Goal: Task Accomplishment & Management: Manage account settings

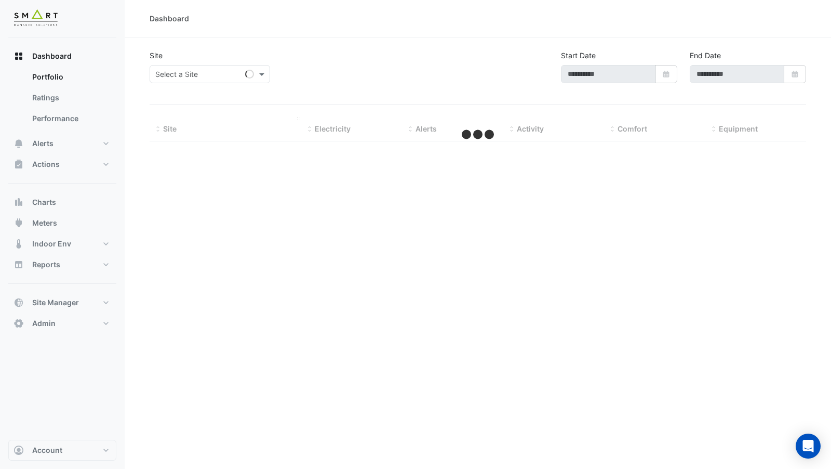
type input "**********"
select select "***"
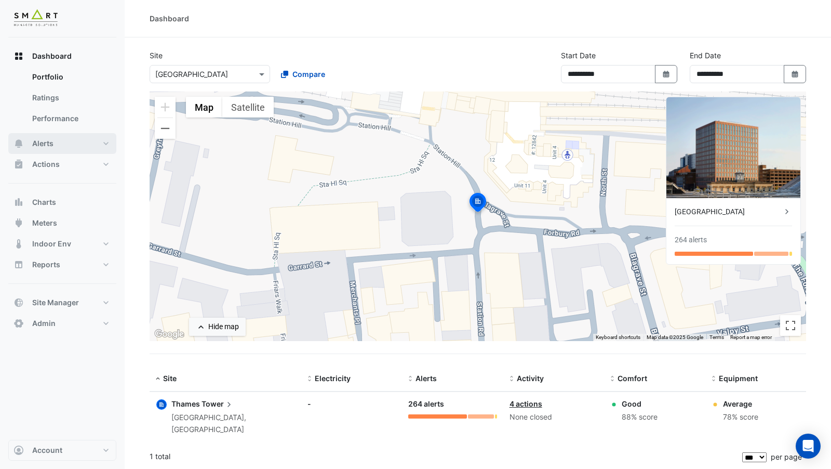
click at [59, 148] on button "Alerts" at bounding box center [62, 143] width 108 height 21
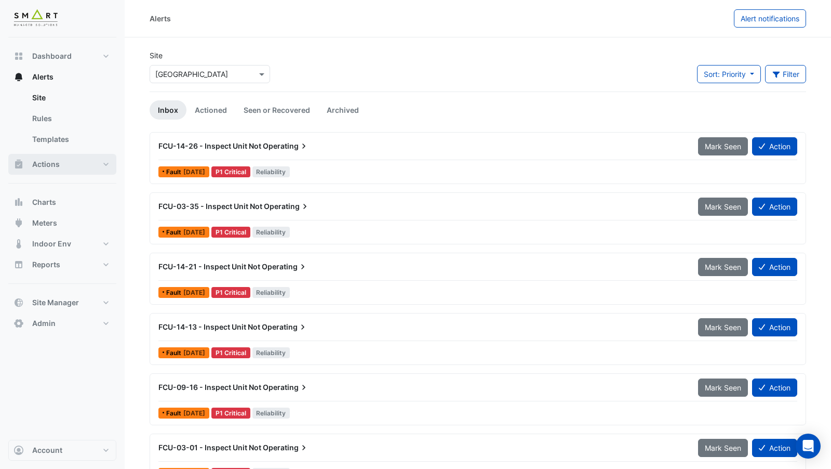
click at [54, 162] on span "Actions" at bounding box center [46, 164] width 28 height 10
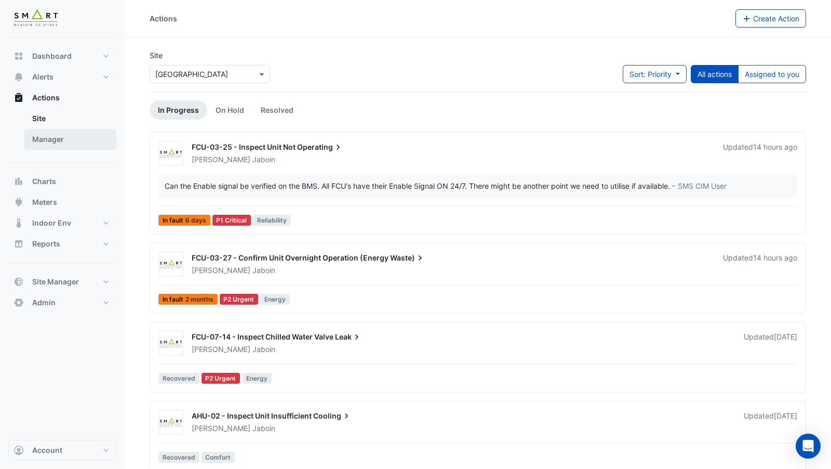
click at [40, 141] on link "Manager" at bounding box center [70, 139] width 92 height 21
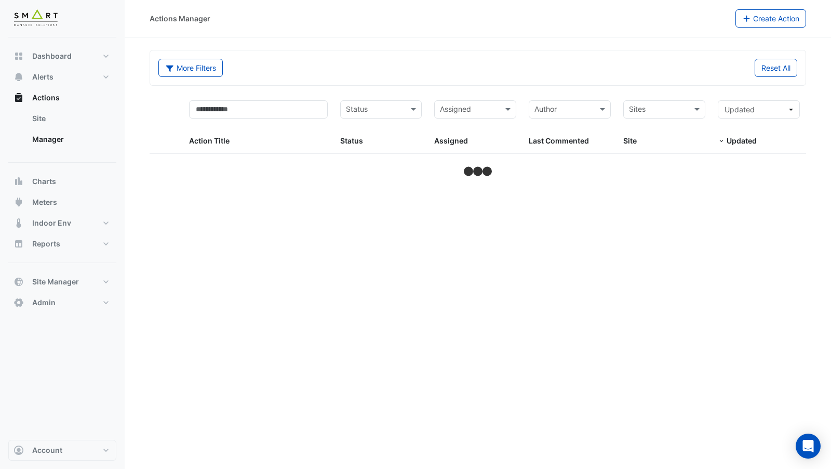
select select "***"
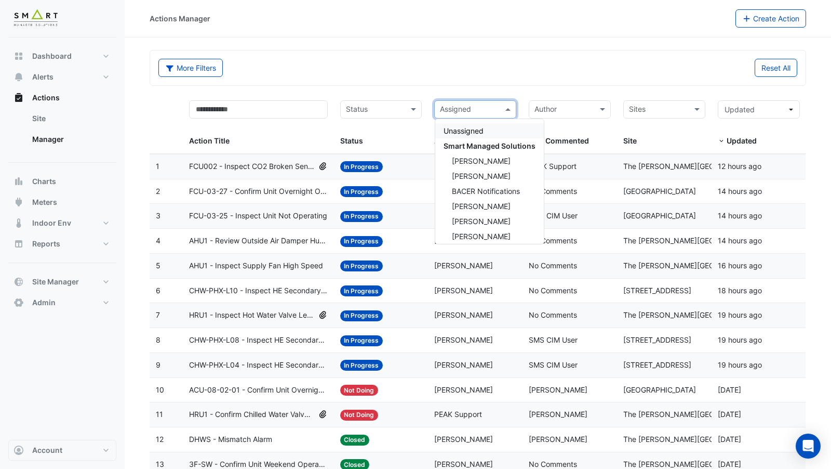
click at [461, 104] on input "text" at bounding box center [469, 110] width 59 height 12
click at [521, 73] on div "Reset All" at bounding box center [641, 68] width 326 height 18
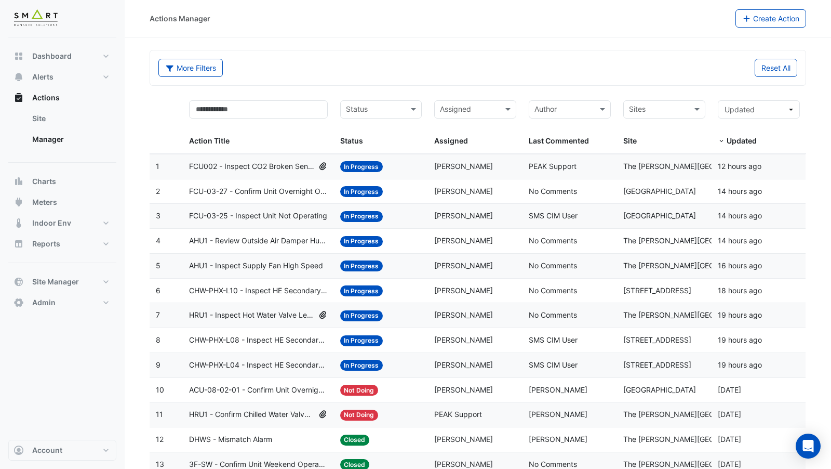
click at [649, 111] on input "text" at bounding box center [658, 110] width 59 height 12
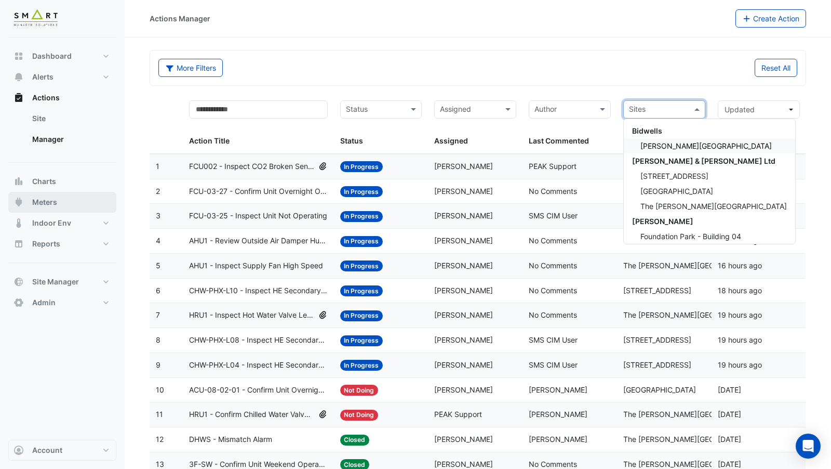
click at [47, 204] on span "Meters" at bounding box center [44, 202] width 25 height 10
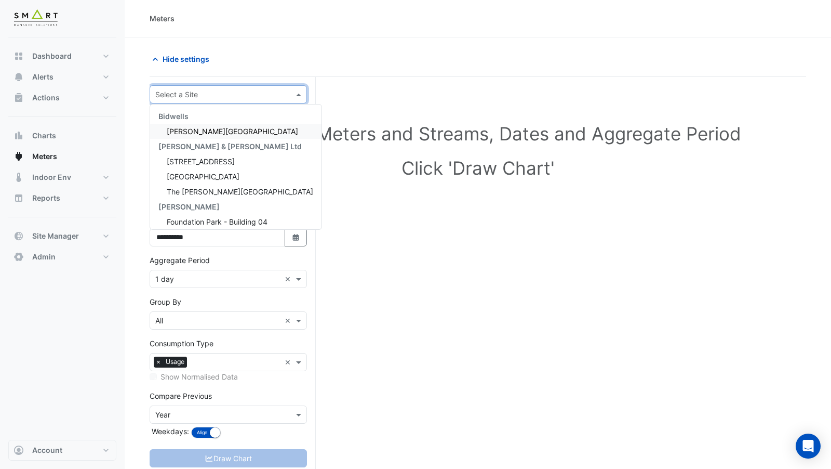
click at [177, 99] on div "Select a Site" at bounding box center [228, 94] width 157 height 18
click at [319, 196] on div "Select Site, Meters and Streams, Dates and Aggregate Period Click 'Draw Chart'" at bounding box center [478, 152] width 657 height 127
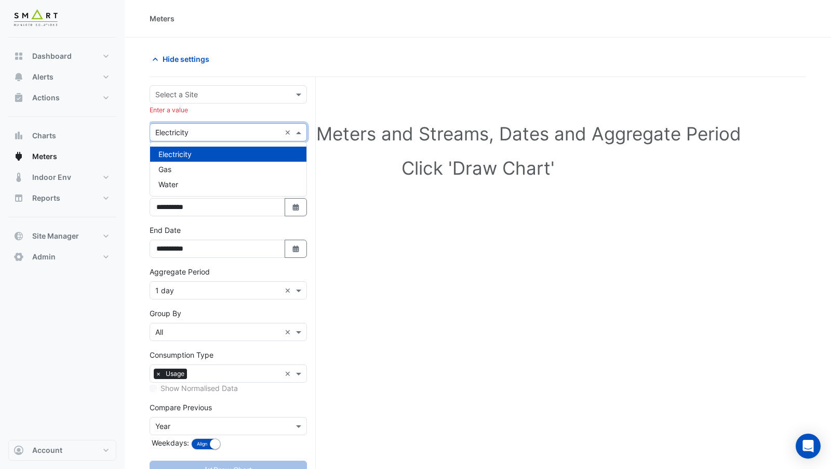
click at [212, 135] on input "text" at bounding box center [217, 132] width 125 height 11
click at [368, 200] on div "Select Site, Meters and Streams, Dates and Aggregate Period Click 'Draw Chart'" at bounding box center [478, 152] width 657 height 127
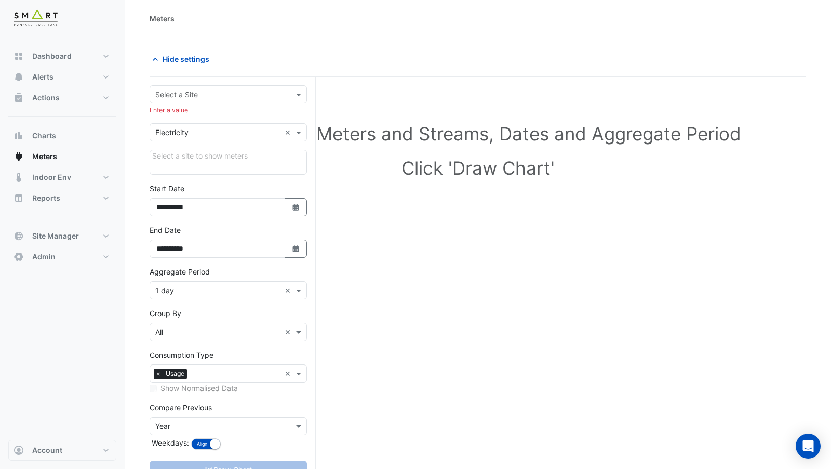
click at [174, 157] on div "Select a site to show meters" at bounding box center [228, 162] width 157 height 25
click at [46, 101] on span "Actions" at bounding box center [46, 97] width 28 height 10
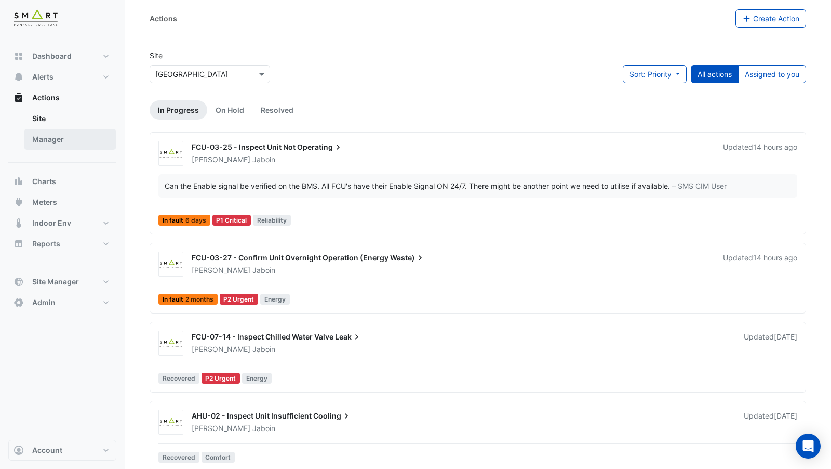
click at [70, 135] on link "Manager" at bounding box center [70, 139] width 92 height 21
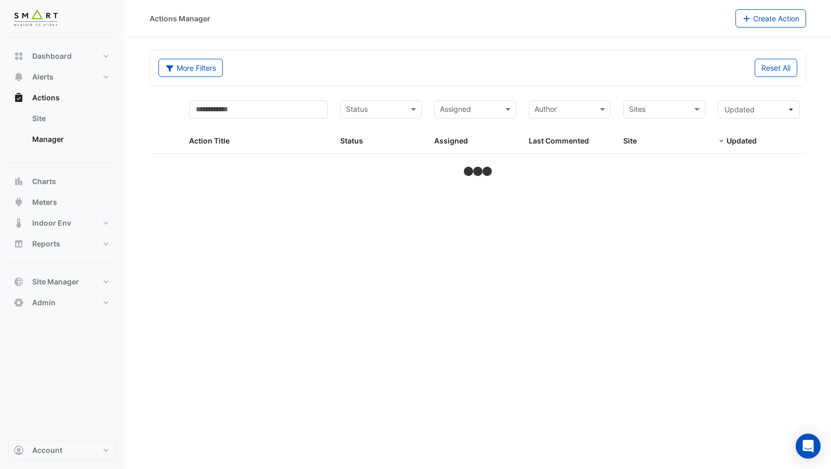
select select "***"
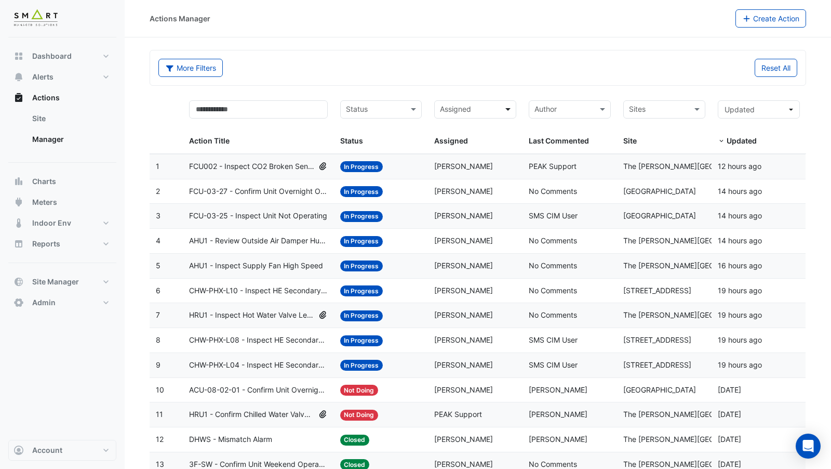
click at [511, 104] on span at bounding box center [509, 109] width 13 height 12
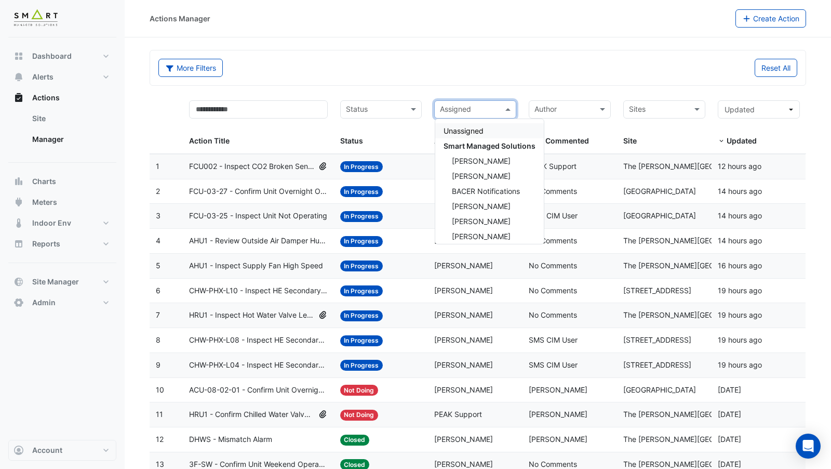
click at [569, 86] on form "More Filters Reset All Status Assigned Sites Action Title Status Status Assigne…" at bounding box center [478, 314] width 657 height 529
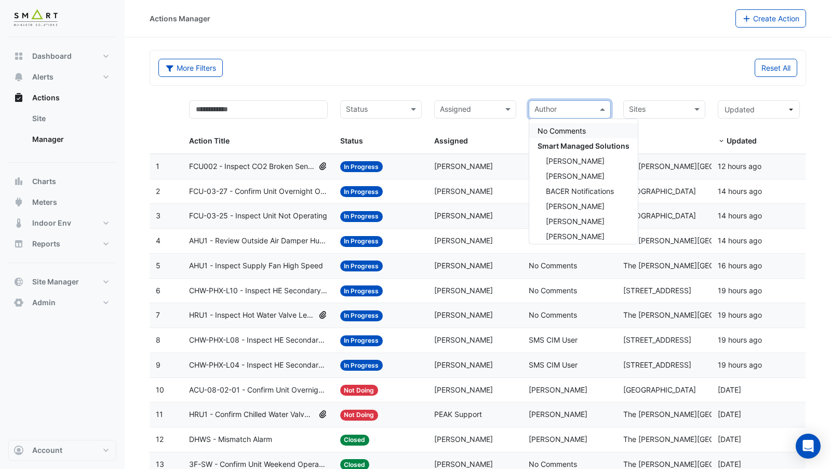
click at [597, 107] on div "Author" at bounding box center [570, 109] width 82 height 18
click at [569, 47] on section "More Filters Reset All Status Assigned Sites Action Title Status Status Assigne…" at bounding box center [478, 307] width 707 height 541
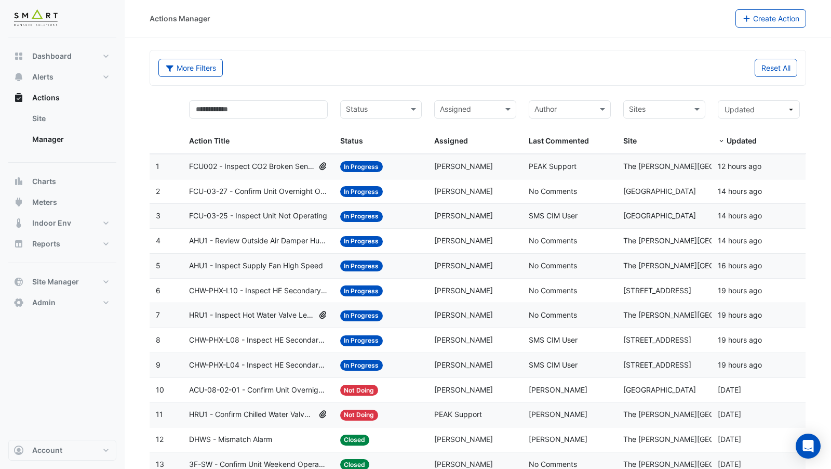
click at [540, 170] on div "Last Commented: PEAK Support" at bounding box center [570, 167] width 82 height 12
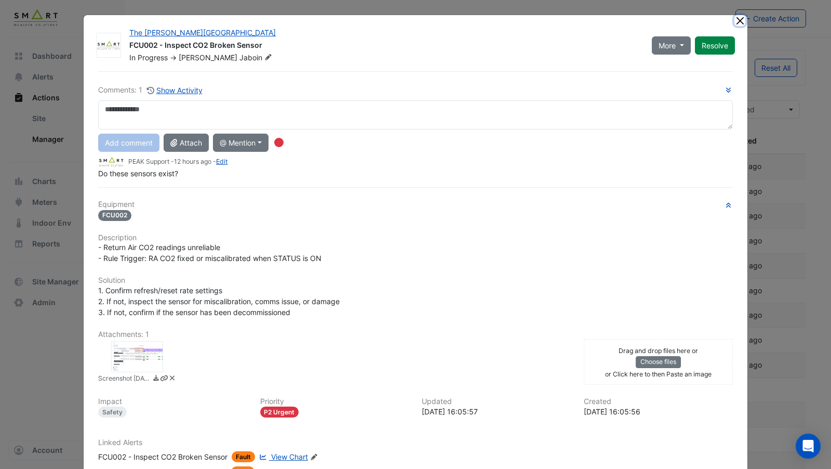
click at [742, 19] on button "Close" at bounding box center [740, 20] width 11 height 11
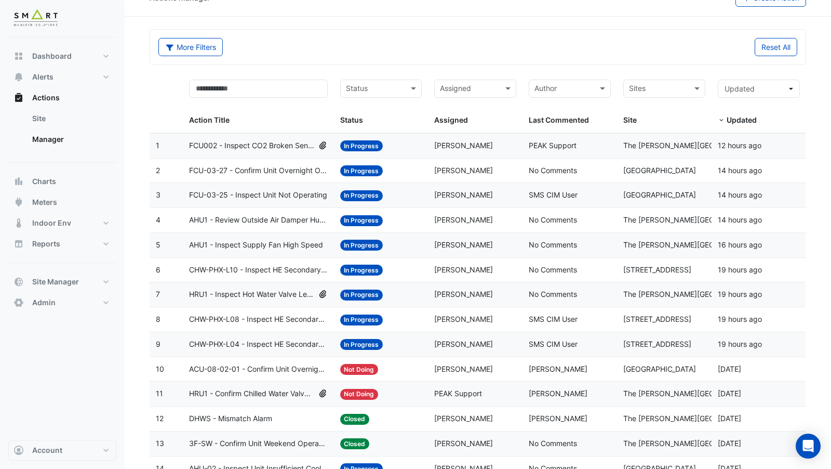
scroll to position [20, 0]
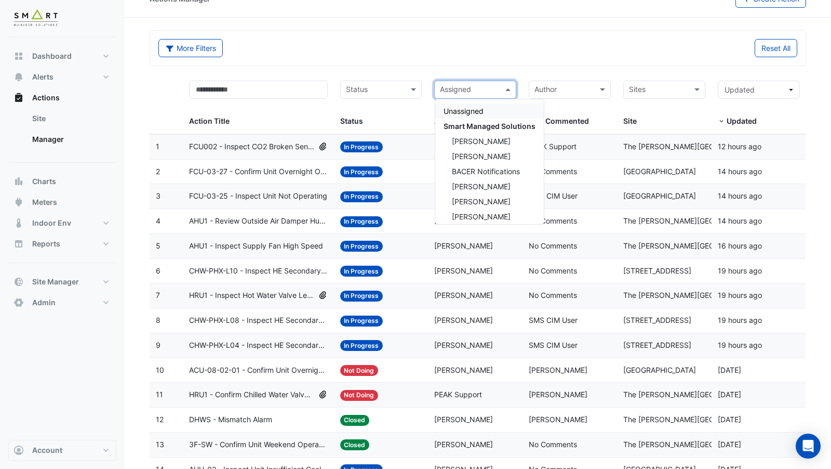
click at [509, 89] on span at bounding box center [509, 90] width 13 height 12
click at [398, 26] on section "More Filters Reset All Status Assigned Sites Action Title Status Status Assigne…" at bounding box center [478, 288] width 707 height 541
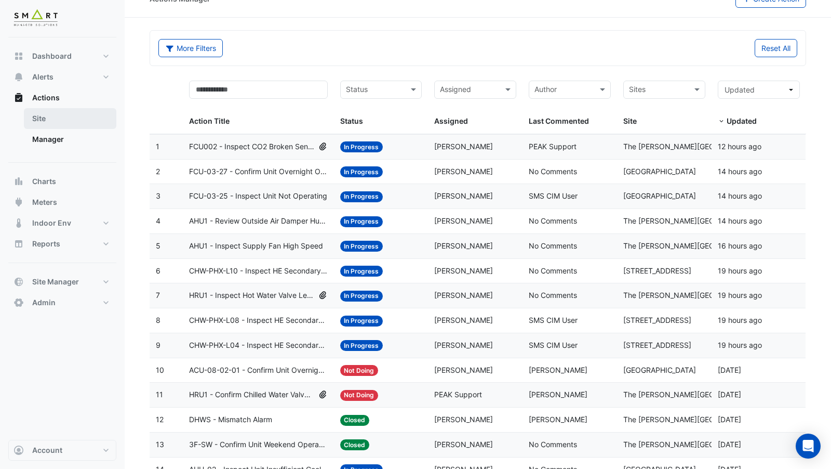
click at [57, 118] on link "Site" at bounding box center [70, 118] width 92 height 21
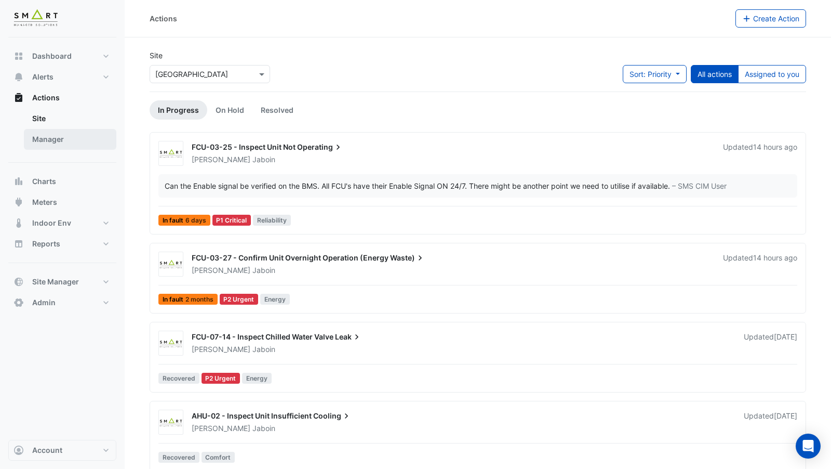
click at [58, 139] on link "Manager" at bounding box center [70, 139] width 92 height 21
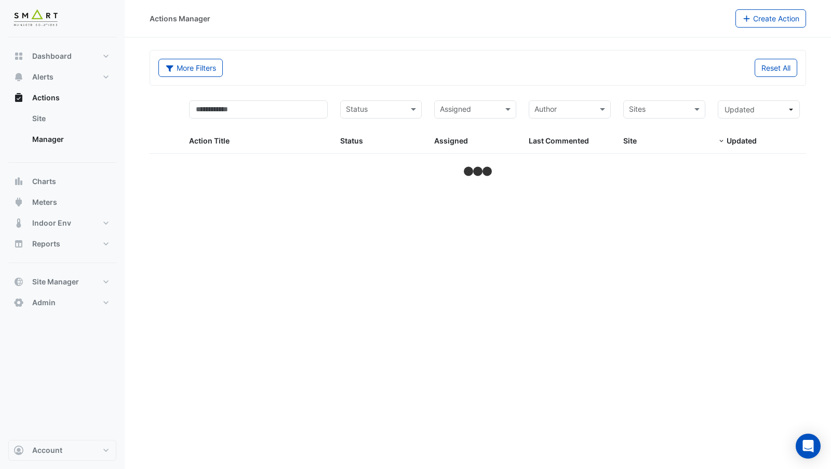
select select "***"
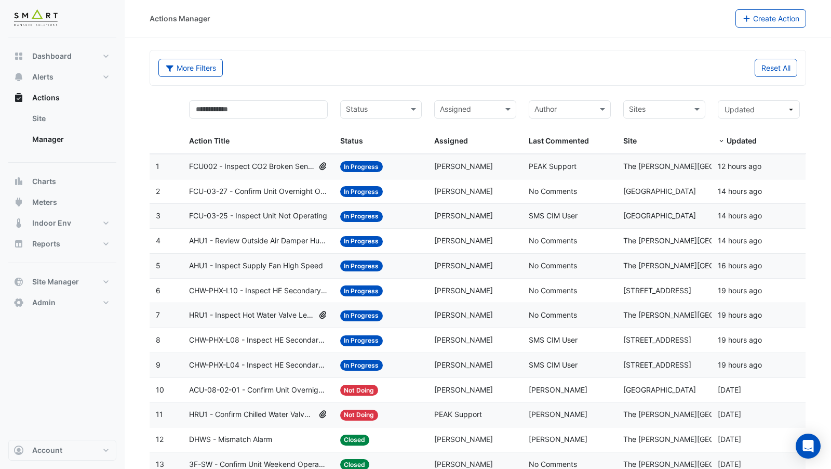
click at [567, 217] on span "SMS CIM User" at bounding box center [553, 215] width 49 height 9
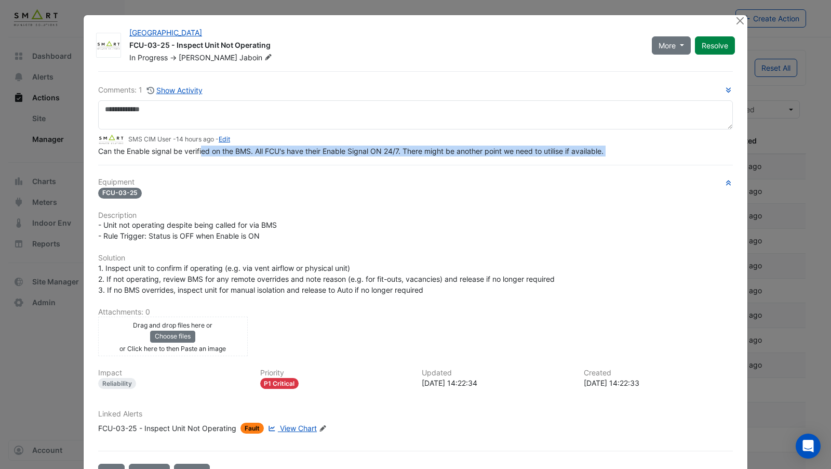
drag, startPoint x: 203, startPoint y: 173, endPoint x: 401, endPoint y: 171, distance: 198.5
click at [401, 171] on div "Comments: 1 Show Activity SMS CIM User - 14 hours ago - Edit Can the Enable sig…" at bounding box center [415, 276] width 647 height 410
drag, startPoint x: 128, startPoint y: 140, endPoint x: 173, endPoint y: 137, distance: 45.3
click at [173, 137] on small "SMS CIM User - 14 hours ago - Edit" at bounding box center [179, 139] width 102 height 9
click at [737, 24] on button "Close" at bounding box center [740, 20] width 11 height 11
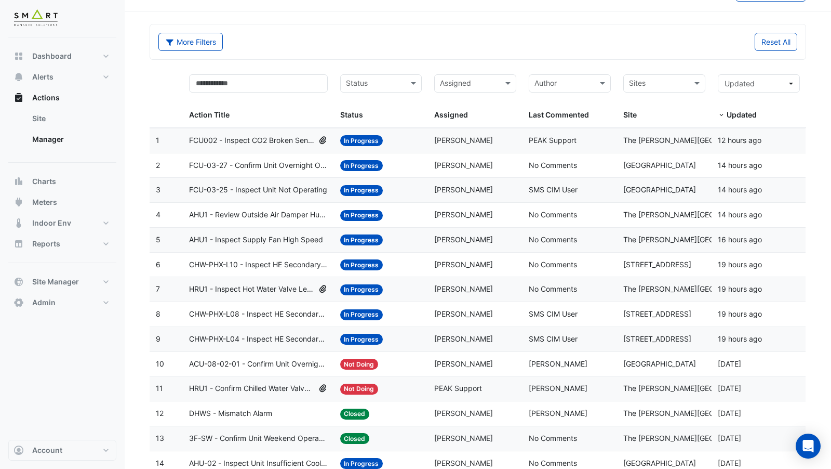
scroll to position [33, 0]
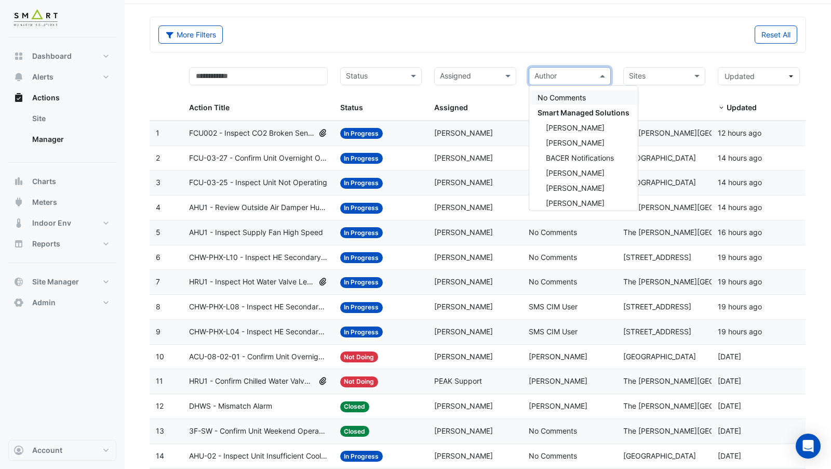
click at [598, 72] on span at bounding box center [603, 76] width 13 height 12
type input "***"
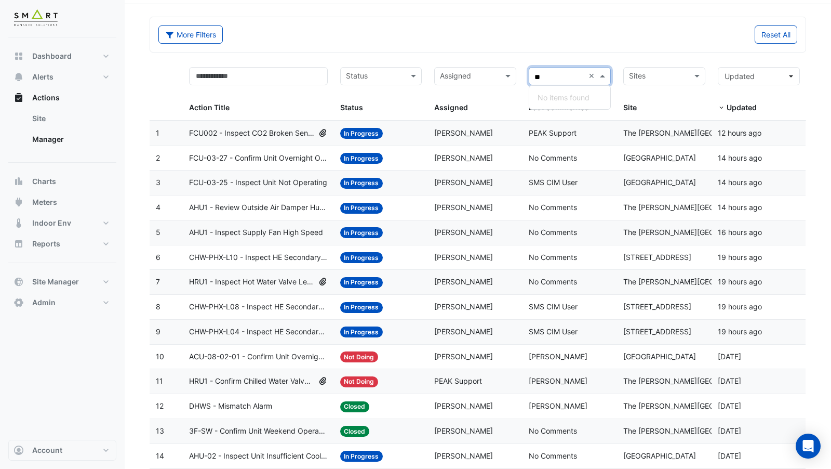
type input "*"
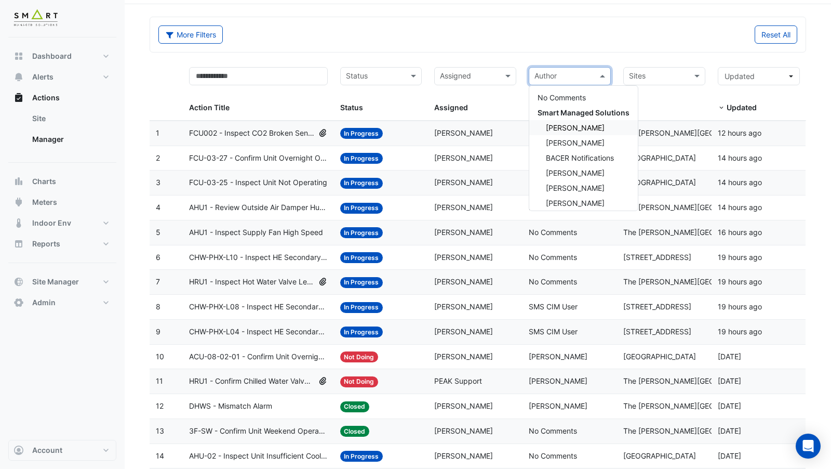
click at [808, 210] on section "More Filters Reset All Status Assigned Sites Action Title Status Status Assigne…" at bounding box center [478, 274] width 707 height 541
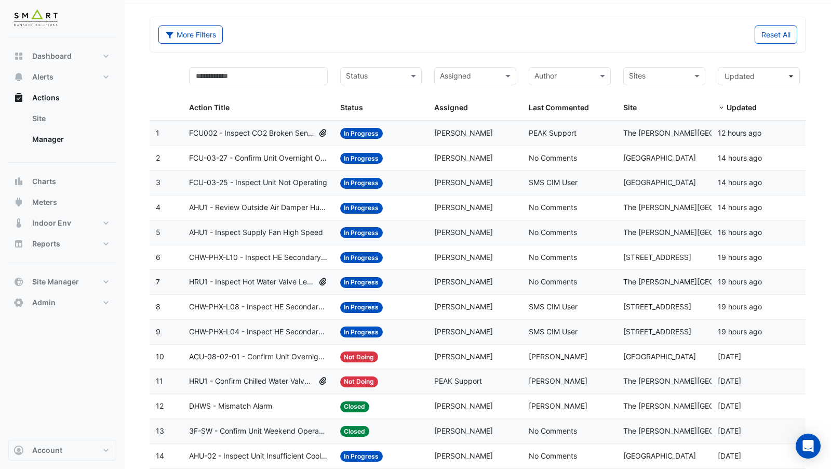
click at [560, 335] on datatable-body-cell "Last Commented: SMS CIM User" at bounding box center [570, 331] width 95 height 24
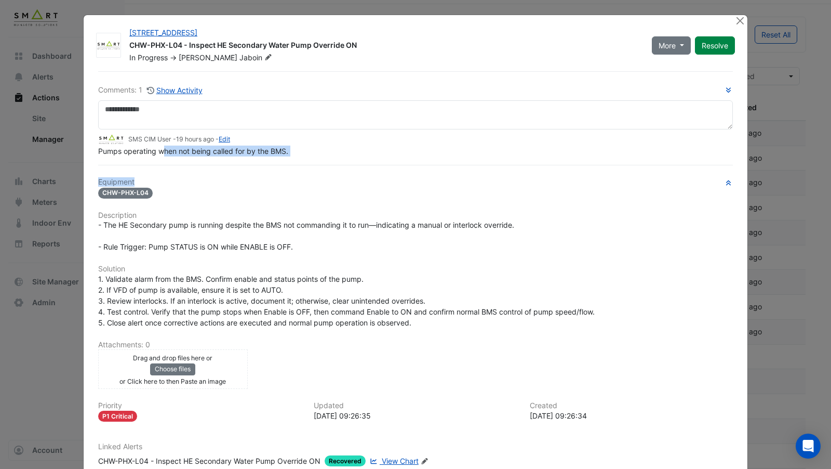
drag, startPoint x: 163, startPoint y: 172, endPoint x: 271, endPoint y: 177, distance: 107.7
click at [271, 177] on div "Comments: 1 Show Activity SMS CIM User - 19 hours ago - Edit Pumps operating wh…" at bounding box center [415, 292] width 647 height 443
click at [743, 17] on button "Close" at bounding box center [740, 20] width 11 height 11
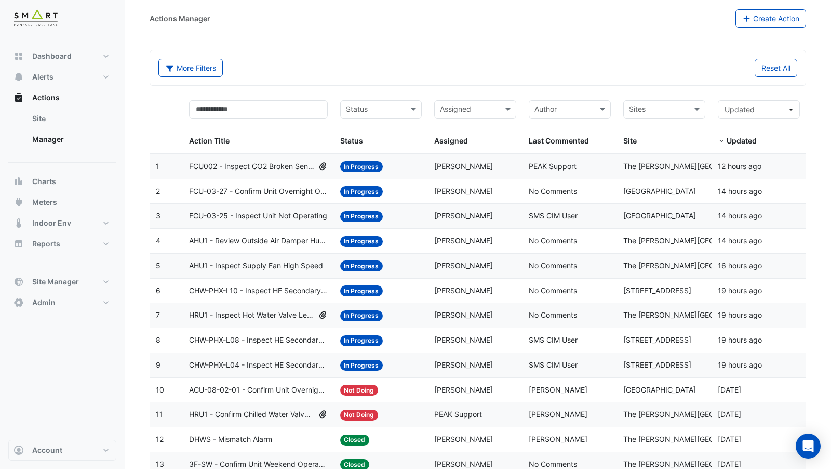
click at [651, 214] on span "[GEOGRAPHIC_DATA]" at bounding box center [659, 215] width 73 height 9
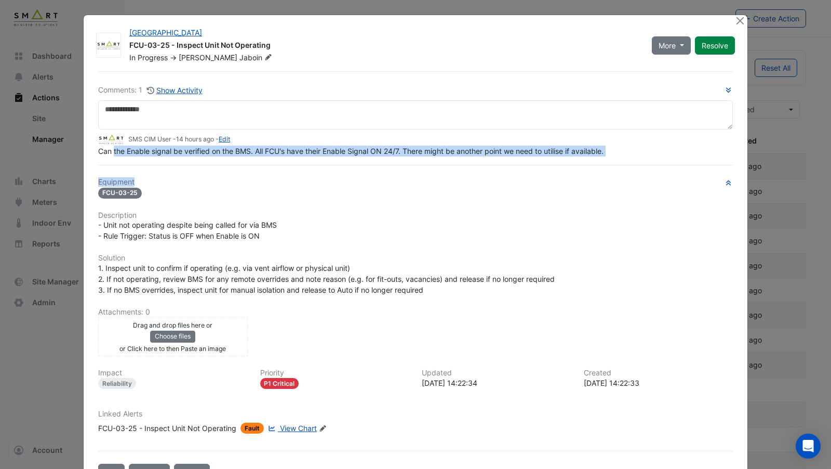
drag, startPoint x: 113, startPoint y: 175, endPoint x: 277, endPoint y: 181, distance: 164.3
click at [278, 181] on div "Comments: 1 Show Activity SMS CIM User - 14 hours ago - Edit Can the Enable sig…" at bounding box center [415, 276] width 647 height 410
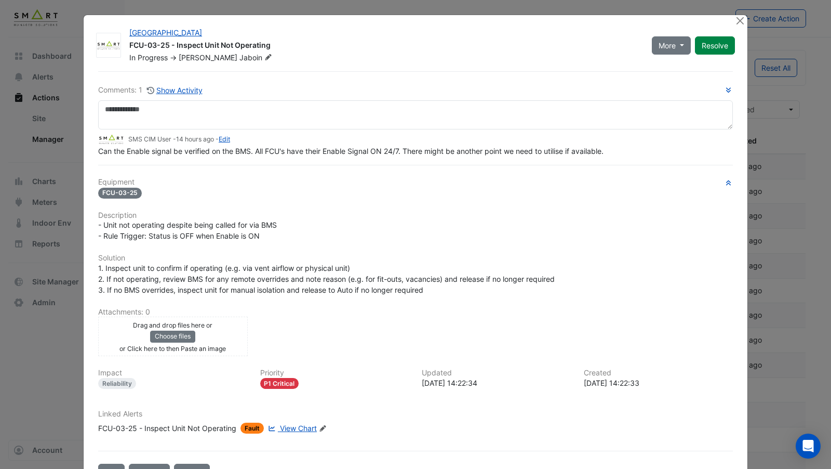
click at [337, 167] on div "Comments: 1 Show Activity SMS CIM User - 14 hours ago - Edit Can the Enable sig…" at bounding box center [415, 276] width 647 height 410
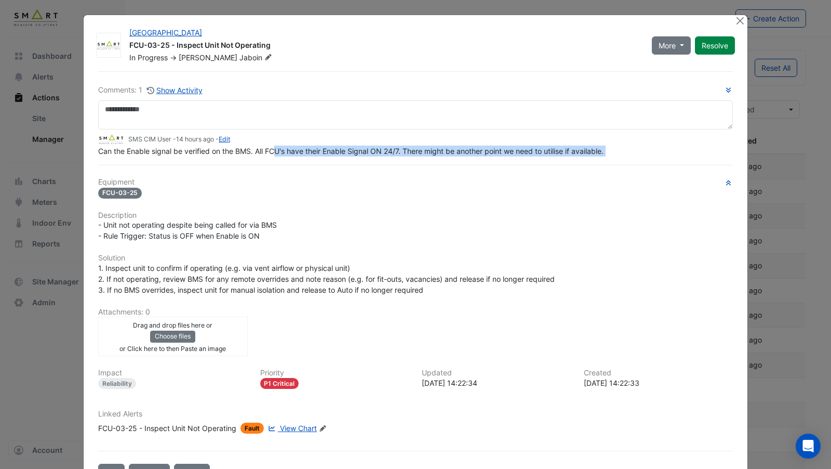
drag, startPoint x: 277, startPoint y: 150, endPoint x: 534, endPoint y: 159, distance: 256.3
click at [535, 157] on div "Comments: 1 Show Activity SMS CIM User - 14 hours ago - Edit Can the Enable sig…" at bounding box center [415, 276] width 647 height 410
click at [742, 20] on button "Close" at bounding box center [740, 20] width 11 height 11
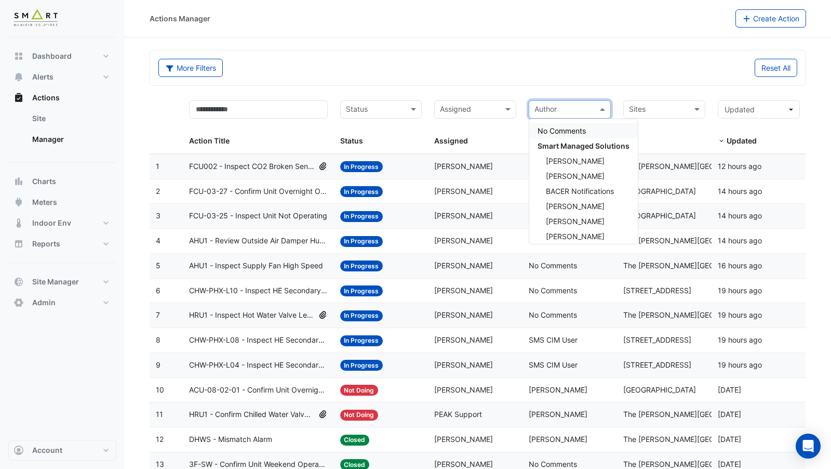
click at [573, 108] on input "text" at bounding box center [564, 110] width 59 height 12
click at [669, 222] on datatable-body-cell "Site: [GEOGRAPHIC_DATA]" at bounding box center [664, 216] width 95 height 24
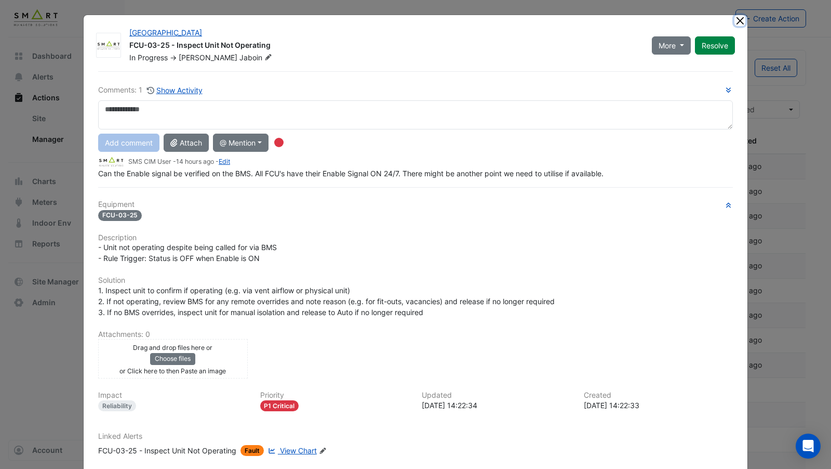
click at [742, 23] on button "Close" at bounding box center [740, 20] width 11 height 11
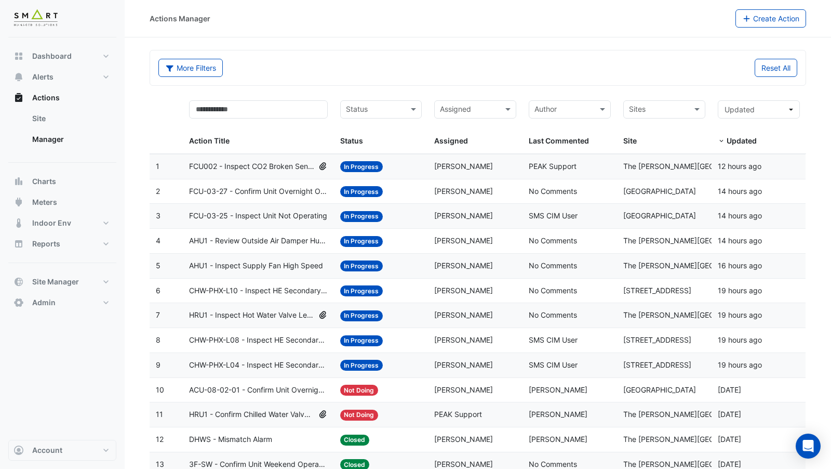
click at [559, 340] on span "SMS CIM User" at bounding box center [553, 339] width 49 height 9
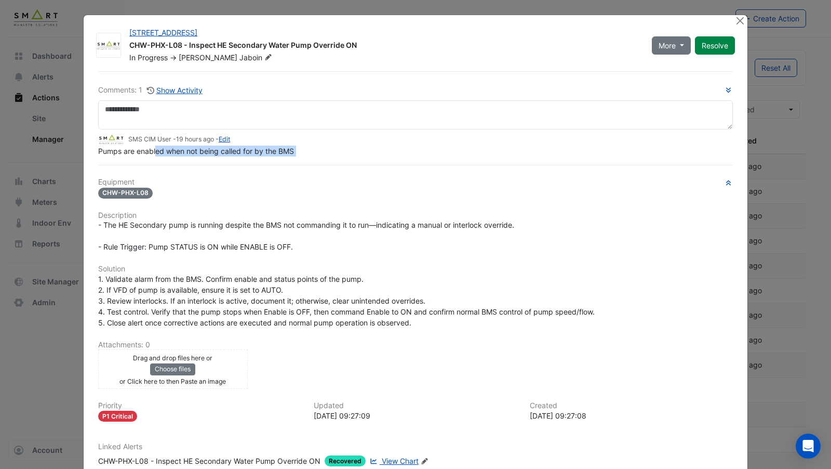
drag, startPoint x: 156, startPoint y: 175, endPoint x: 287, endPoint y: 171, distance: 130.9
click at [287, 171] on div "Comments: 1 Show Activity SMS CIM User - 19 hours ago - Edit Pumps are enabled …" at bounding box center [415, 292] width 647 height 443
click at [741, 19] on button "Close" at bounding box center [740, 20] width 11 height 11
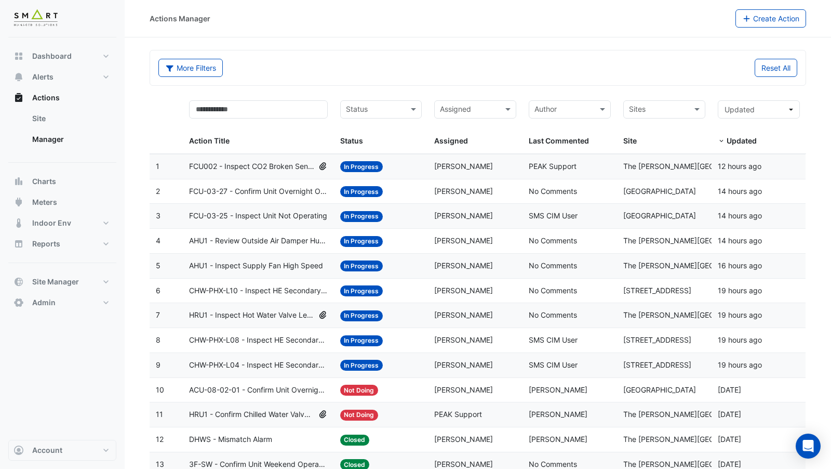
scroll to position [105, 0]
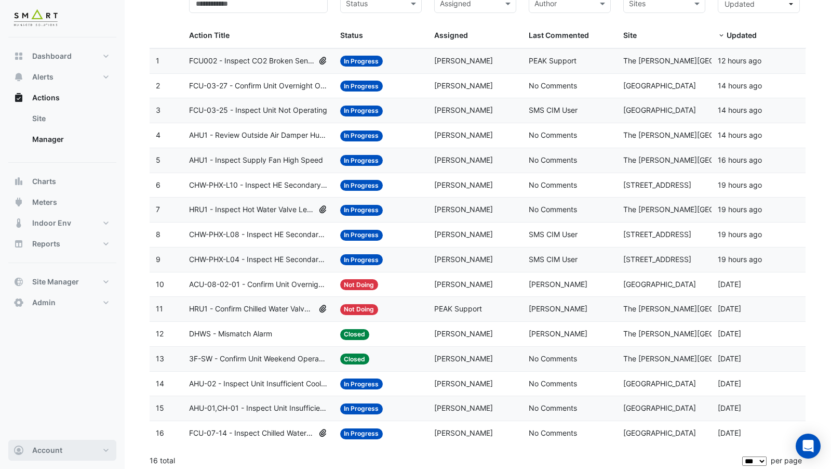
click at [60, 454] on span "Account" at bounding box center [47, 450] width 30 height 10
click at [61, 421] on link "Sign Out" at bounding box center [62, 424] width 99 height 21
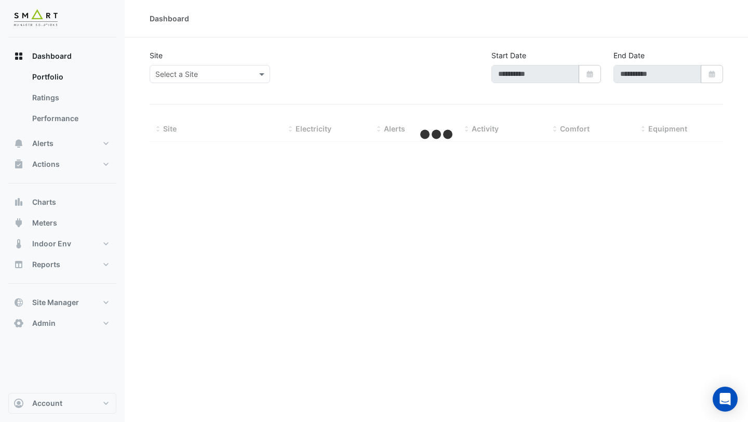
type input "**********"
select select "***"
